Goal: Transaction & Acquisition: Purchase product/service

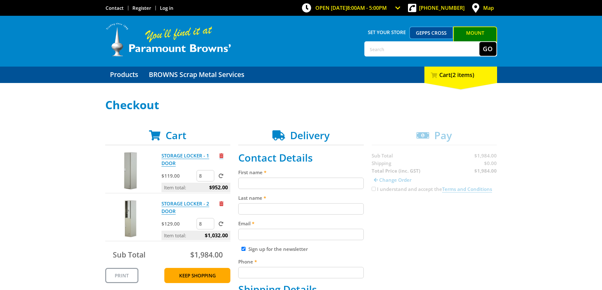
click at [222, 155] on span "Remove from cart" at bounding box center [221, 155] width 4 height 5
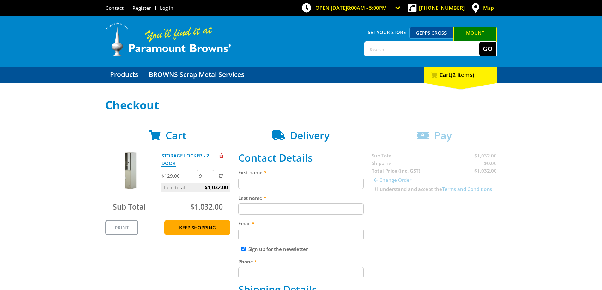
click at [209, 175] on input "9" at bounding box center [205, 175] width 18 height 11
click at [209, 175] on input "10" at bounding box center [205, 175] width 18 height 11
click at [209, 175] on input "11" at bounding box center [205, 175] width 18 height 11
type input "12"
click at [209, 175] on input "12" at bounding box center [205, 175] width 18 height 11
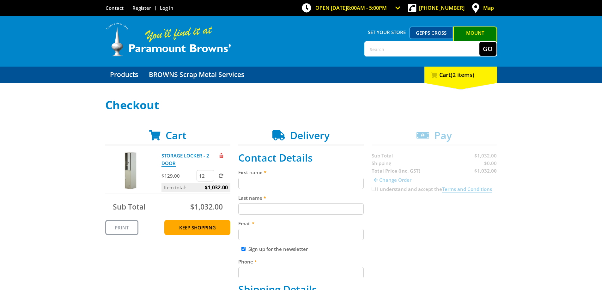
click at [261, 184] on input "First name" at bounding box center [300, 183] width 125 height 11
click at [218, 176] on label at bounding box center [219, 176] width 8 height 6
click at [0, 0] on input "submit" at bounding box center [0, 0] width 0 height 0
click at [258, 185] on input "First name" at bounding box center [300, 183] width 125 height 11
type input "tyson"
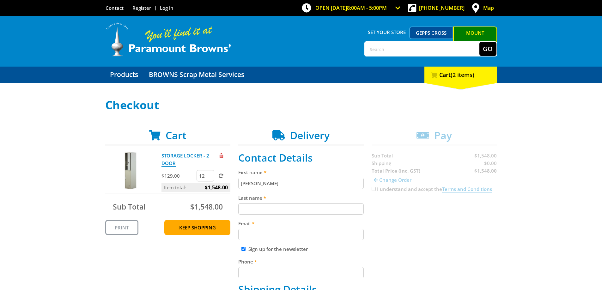
click at [248, 212] on input "Last name" at bounding box center [300, 208] width 125 height 11
type input "moseley"
click at [256, 233] on input "Email" at bounding box center [300, 234] width 125 height 11
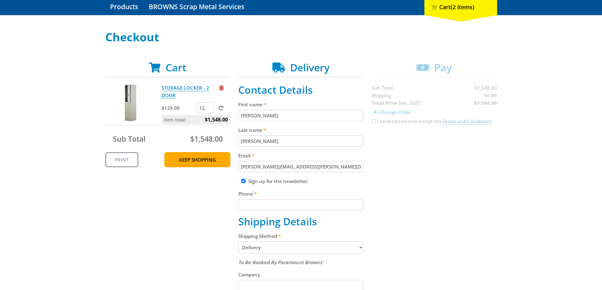
scroll to position [95, 0]
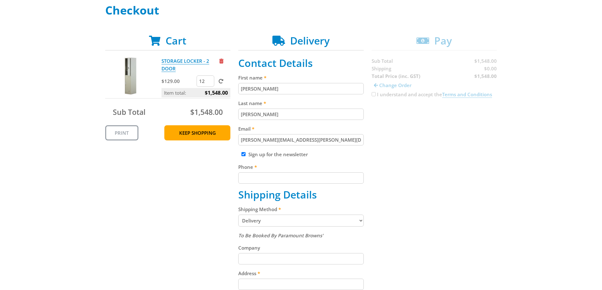
type input "tyson.moseley@downergroup.com"
click at [243, 156] on input "Sign up for the newsletter" at bounding box center [243, 154] width 4 height 4
checkbox input "false"
click at [252, 176] on input "Phone" at bounding box center [300, 177] width 125 height 11
type input "0437910574"
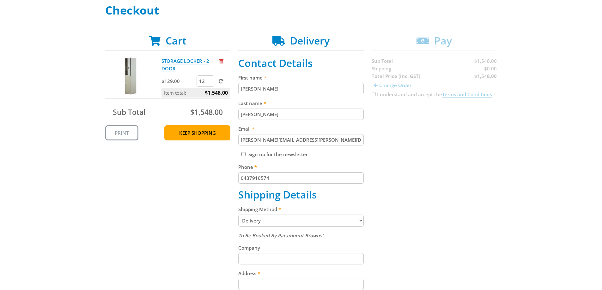
click at [267, 221] on select "Pickup from Mount Barker Delivery" at bounding box center [300, 221] width 125 height 12
click at [238, 215] on select "Pickup from Mount Barker Delivery" at bounding box center [300, 221] width 125 height 12
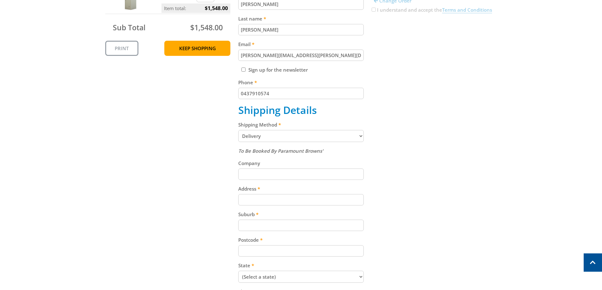
scroll to position [189, 0]
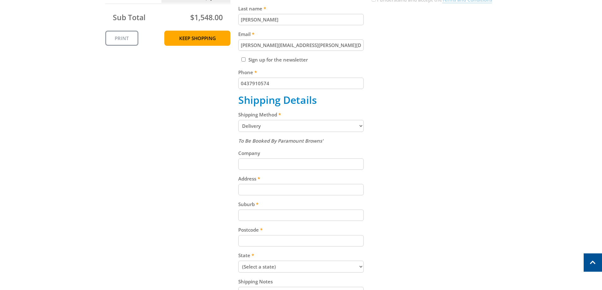
click at [251, 190] on input "Address" at bounding box center [300, 189] width 125 height 11
type input "331 Sturt road"
click at [259, 215] on input "Suburb" at bounding box center [300, 215] width 125 height 11
type input "Bedford park"
click at [261, 243] on input "Postcode" at bounding box center [300, 240] width 125 height 11
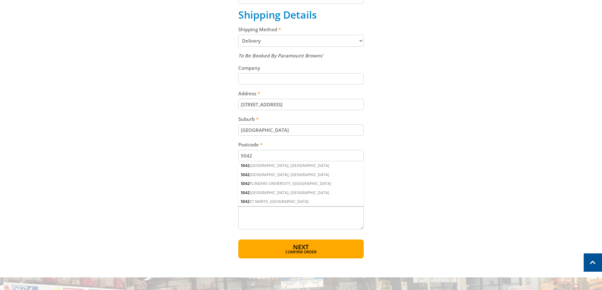
scroll to position [284, 0]
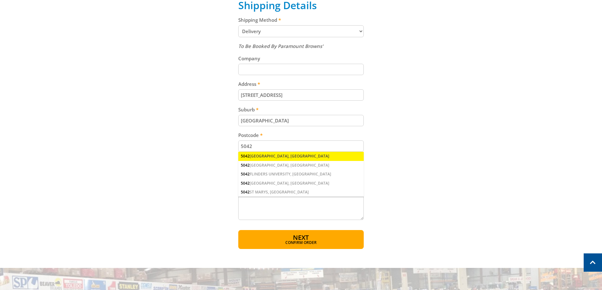
type input "5042"
click at [272, 157] on div "5042 BEDFORD PARK, SA" at bounding box center [300, 156] width 125 height 9
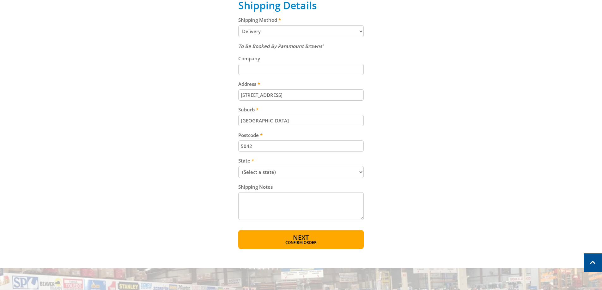
scroll to position [316, 0]
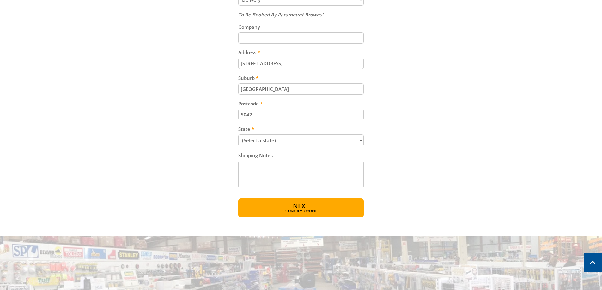
click at [286, 142] on select "(Select a state) South Australia Victoria New South Wales Queensland Western Au…" at bounding box center [300, 141] width 125 height 12
select select "SA"
click at [238, 135] on select "(Select a state) South Australia Victoria New South Wales Queensland Western Au…" at bounding box center [300, 141] width 125 height 12
click at [290, 211] on span "Confirm order" at bounding box center [301, 212] width 98 height 4
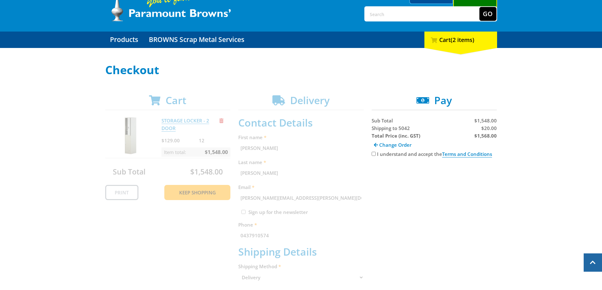
scroll to position [35, 0]
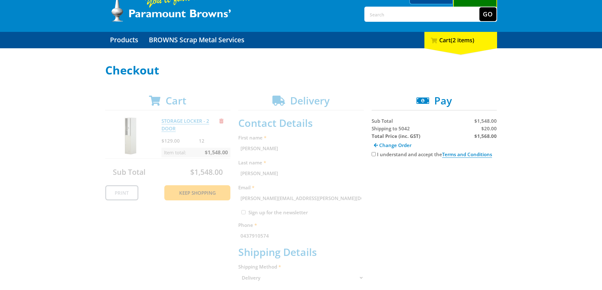
click at [373, 155] on input "I understand and accept the Terms and Conditions" at bounding box center [373, 154] width 4 height 4
checkbox input "true"
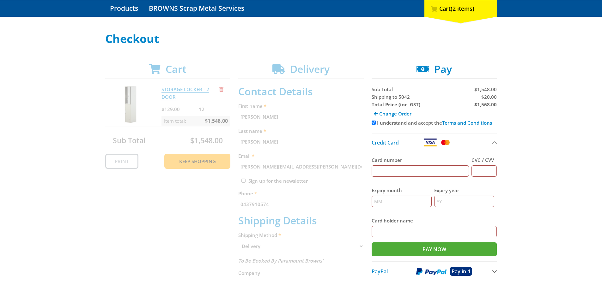
scroll to position [98, 0]
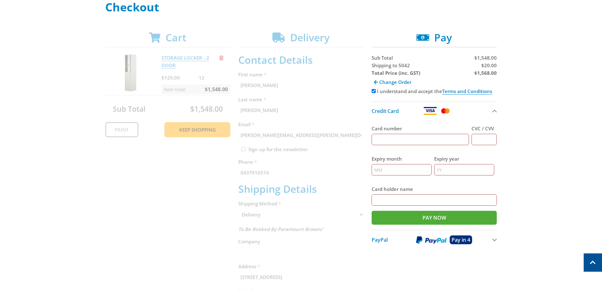
click at [396, 141] on input "Card number" at bounding box center [420, 139] width 98 height 11
type input "4715149922798908"
click at [477, 140] on input "CVC / CVV" at bounding box center [483, 139] width 25 height 11
type input "063"
click at [405, 167] on input "Expiry month" at bounding box center [401, 169] width 60 height 11
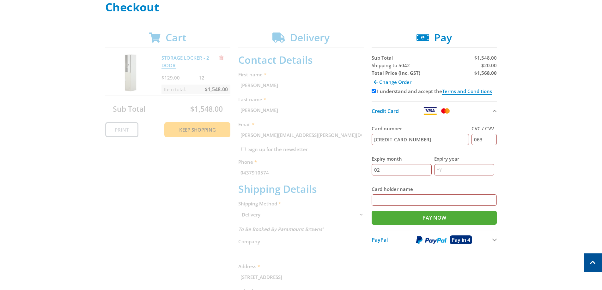
type input "02"
click at [449, 171] on input "Expiry year" at bounding box center [464, 169] width 60 height 11
type input "28"
click at [408, 201] on input "Card holder name" at bounding box center [433, 200] width 125 height 11
type input "Tyson Moseley"
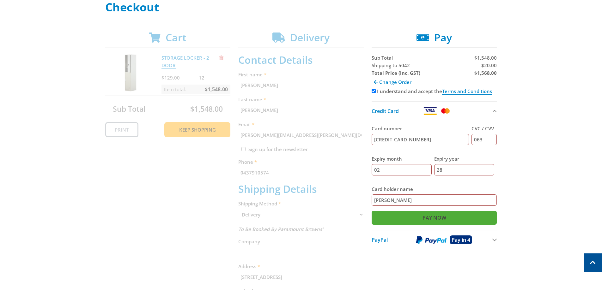
click at [437, 215] on input "Pay Now" at bounding box center [433, 218] width 125 height 14
type input "Paying..."
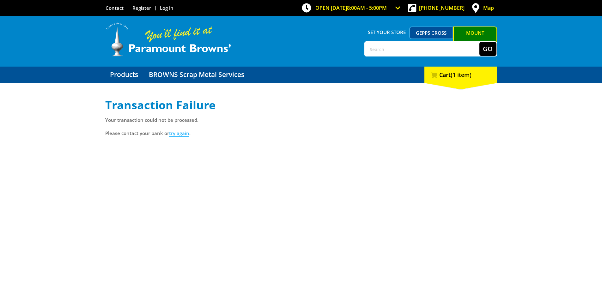
click at [180, 135] on link "try again" at bounding box center [179, 133] width 20 height 7
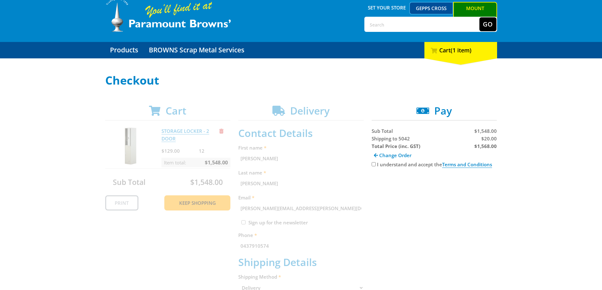
scroll to position [32, 0]
